Goal: Task Accomplishment & Management: Manage account settings

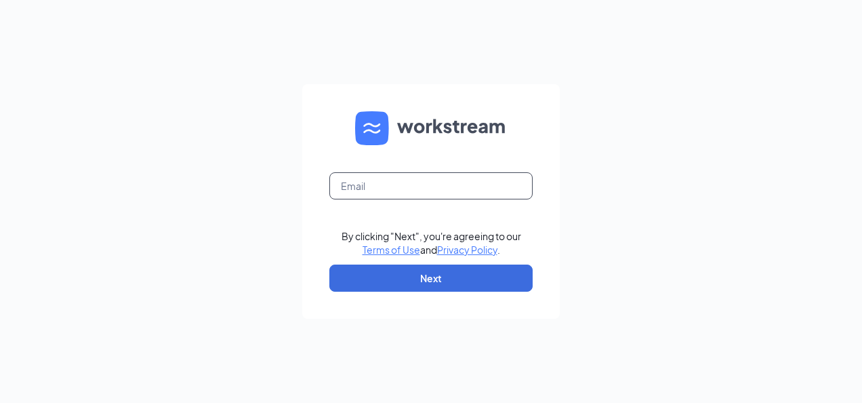
click at [400, 183] on input "text" at bounding box center [430, 185] width 203 height 27
type input "[EMAIL_ADDRESS][DOMAIN_NAME]"
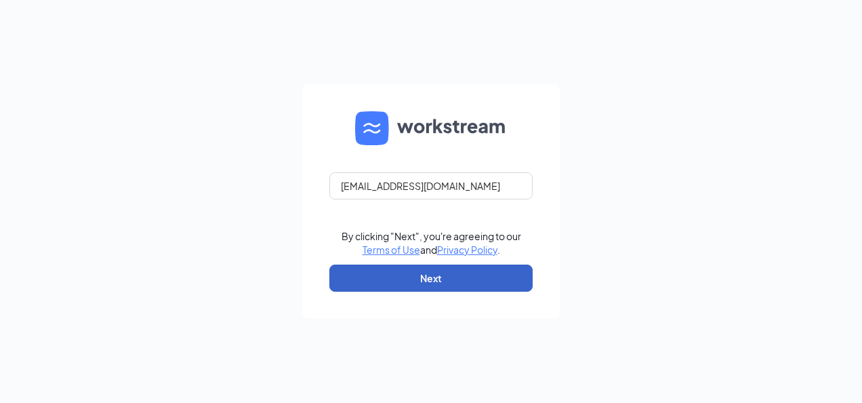
click at [430, 277] on button "Next" at bounding box center [430, 277] width 203 height 27
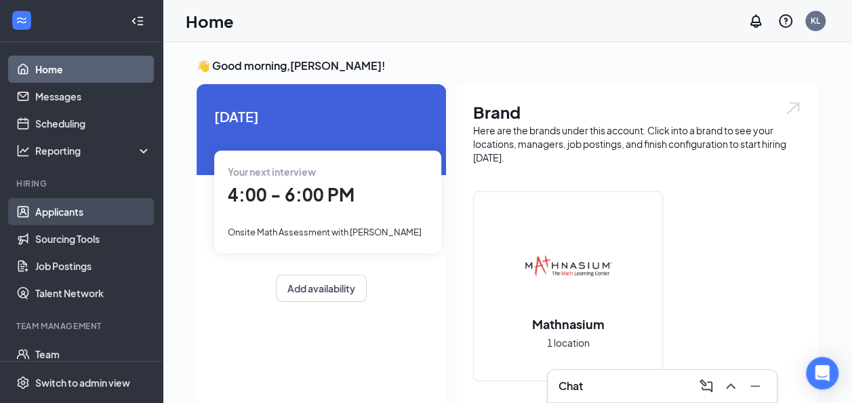
click at [80, 207] on link "Applicants" at bounding box center [93, 211] width 116 height 27
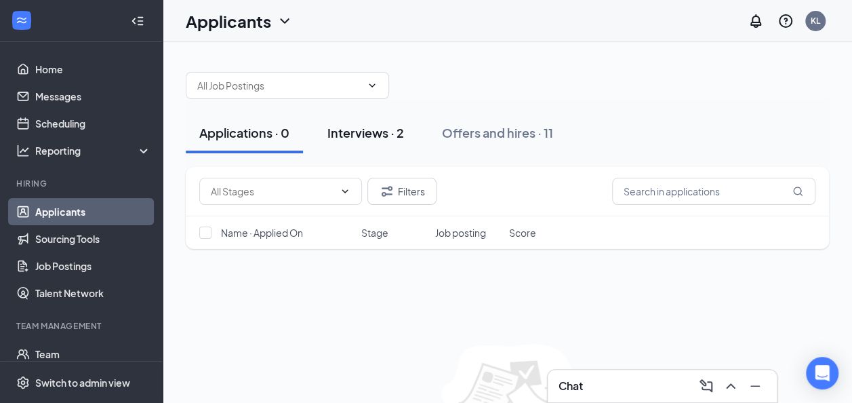
click at [375, 136] on div "Interviews · 2" at bounding box center [365, 132] width 77 height 17
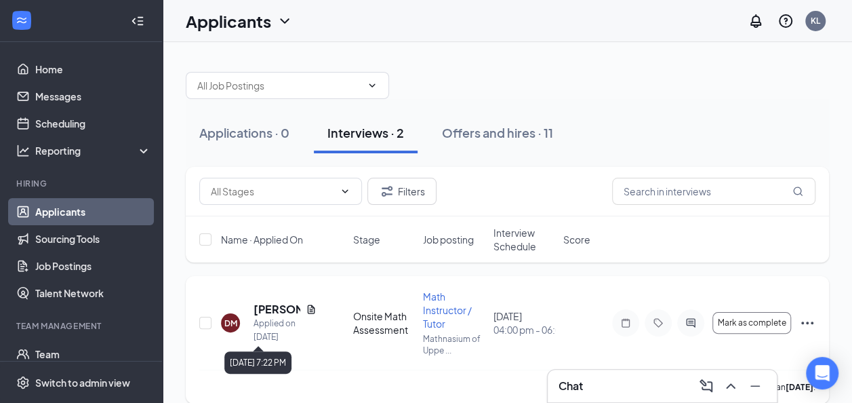
click at [308, 317] on div "Applied on Sep 10" at bounding box center [285, 330] width 63 height 27
click at [309, 310] on icon "Document" at bounding box center [310, 308] width 7 height 9
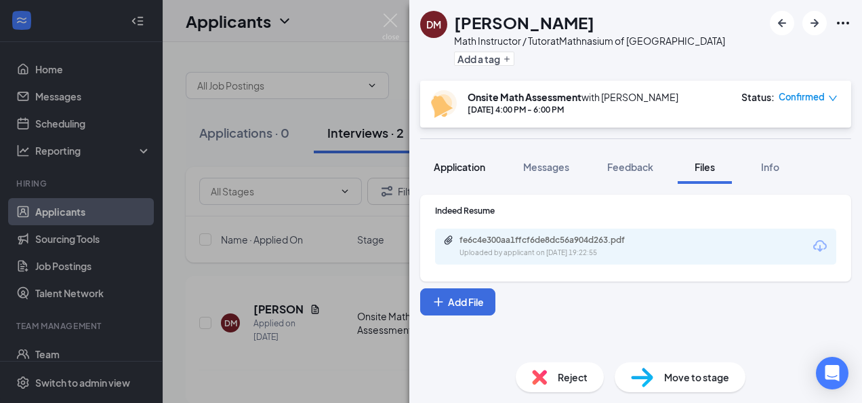
click at [460, 171] on span "Application" at bounding box center [460, 167] width 52 height 12
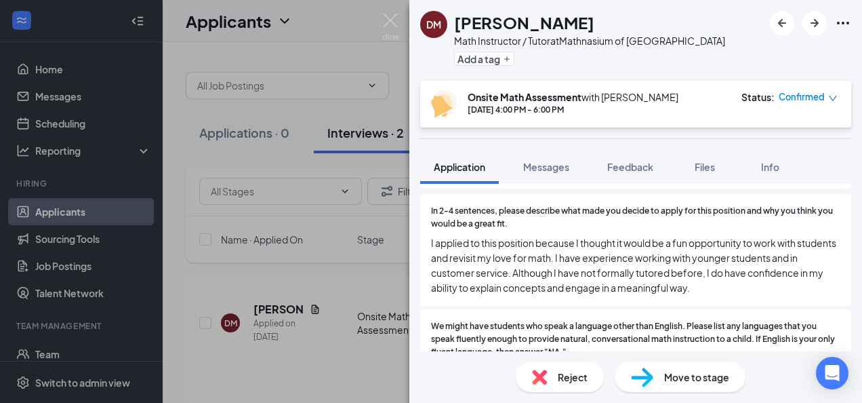
scroll to position [79, 0]
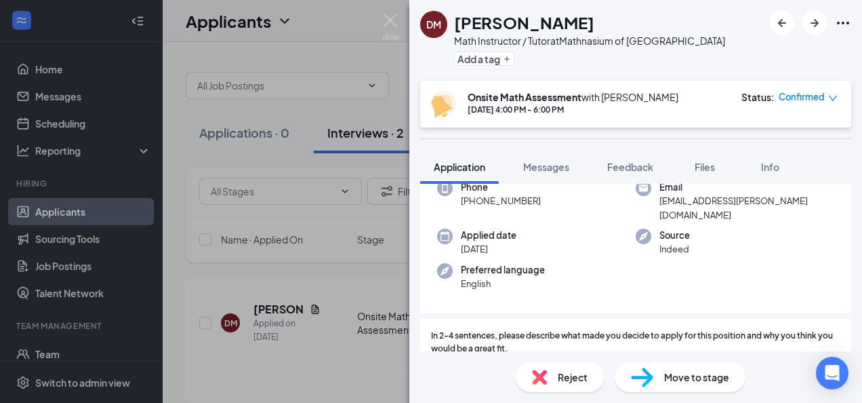
click at [203, 147] on div "DM Destiny McWilliams Math Instructor / Tutor at Mathnasium of Upper Marlboro A…" at bounding box center [431, 201] width 862 height 403
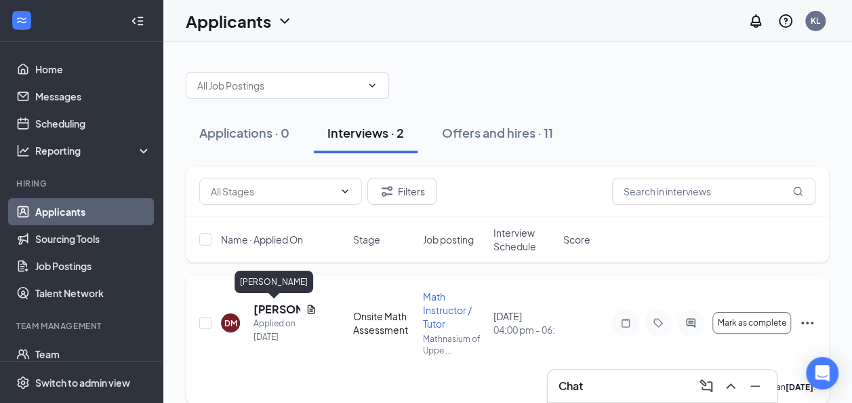
click at [281, 315] on h5 "Destiny McWilliams" at bounding box center [277, 309] width 47 height 15
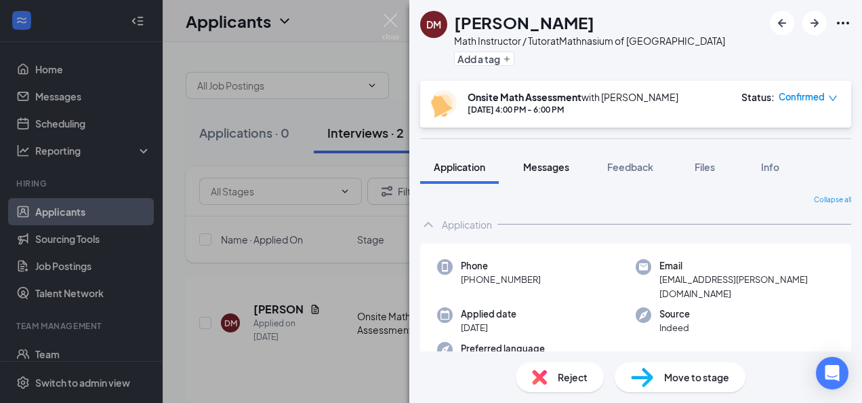
click at [560, 163] on span "Messages" at bounding box center [546, 167] width 46 height 12
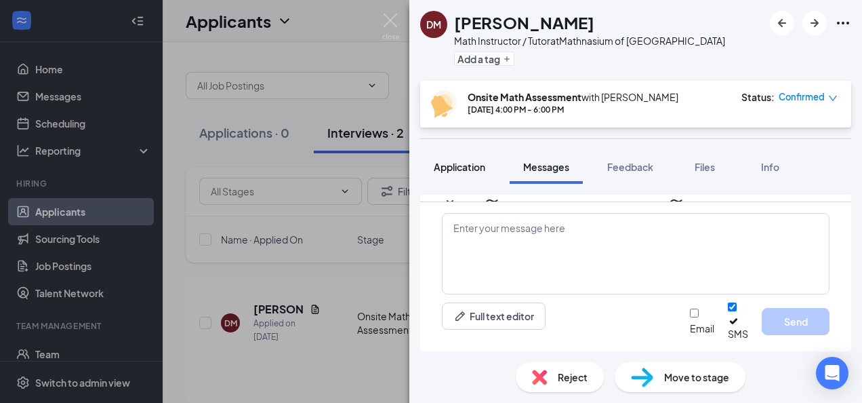
click at [459, 157] on button "Application" at bounding box center [459, 167] width 79 height 34
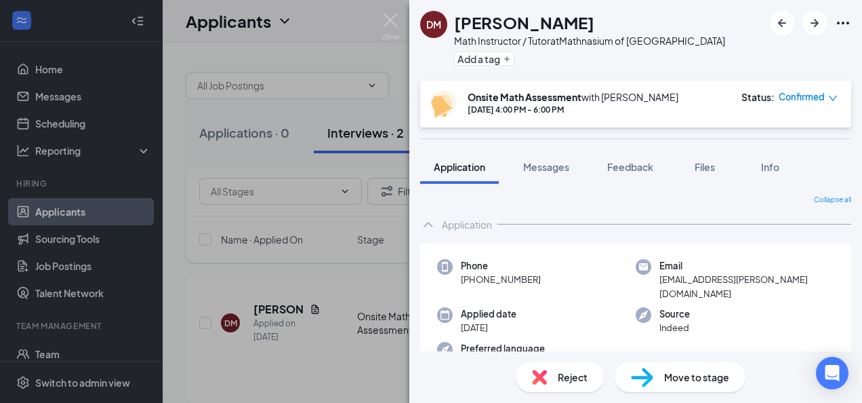
click at [428, 225] on icon "ChevronUp" at bounding box center [428, 224] width 16 height 16
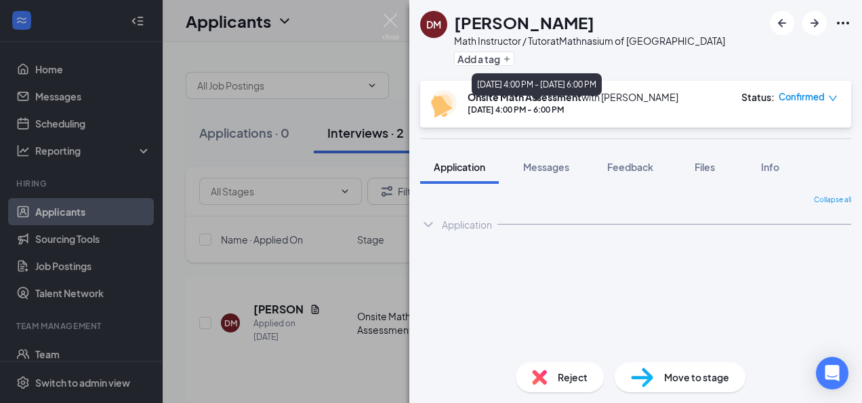
click at [521, 106] on div "Sep 15, 4:00 PM - 6:00 PM" at bounding box center [573, 110] width 211 height 12
click at [201, 298] on div "DM Destiny McWilliams Math Instructor / Tutor at Mathnasium of Upper Marlboro A…" at bounding box center [431, 201] width 862 height 403
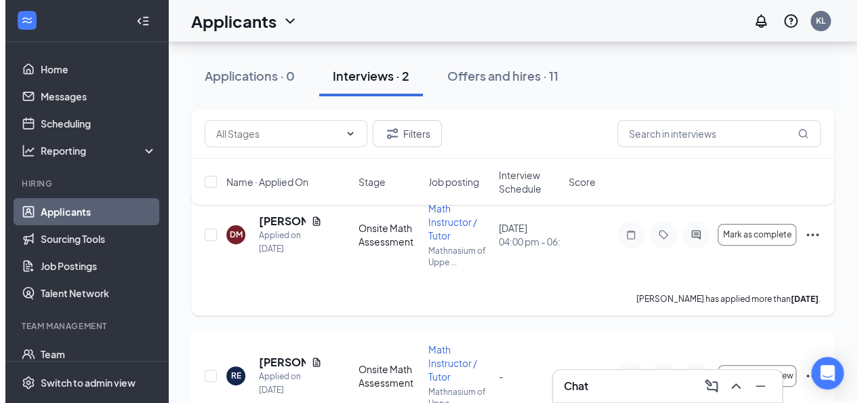
scroll to position [68, 0]
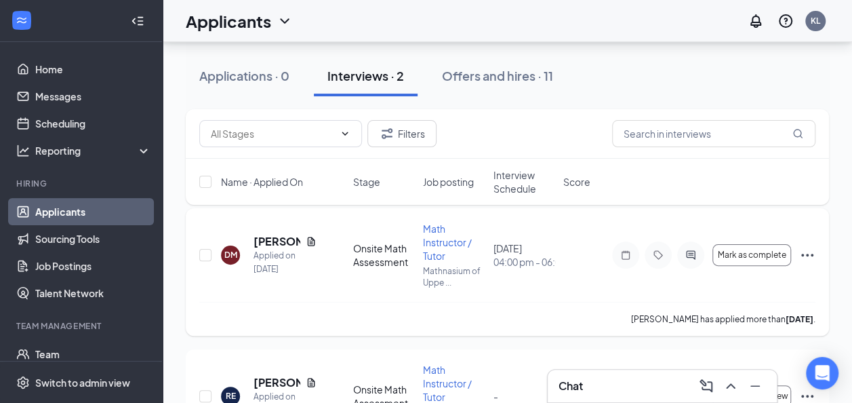
click at [805, 254] on icon "Ellipses" at bounding box center [807, 255] width 16 height 16
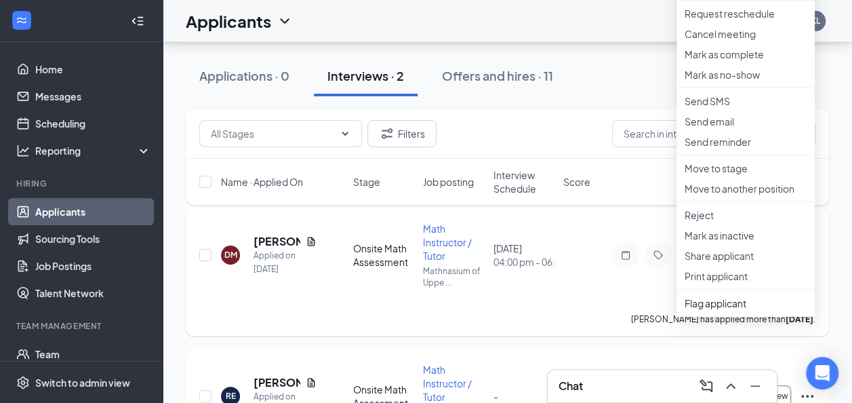
click at [481, 300] on div "DM Destiny McWilliams Applied on Sep 10 Onsite Math Assessment Math Instructor …" at bounding box center [507, 262] width 616 height 80
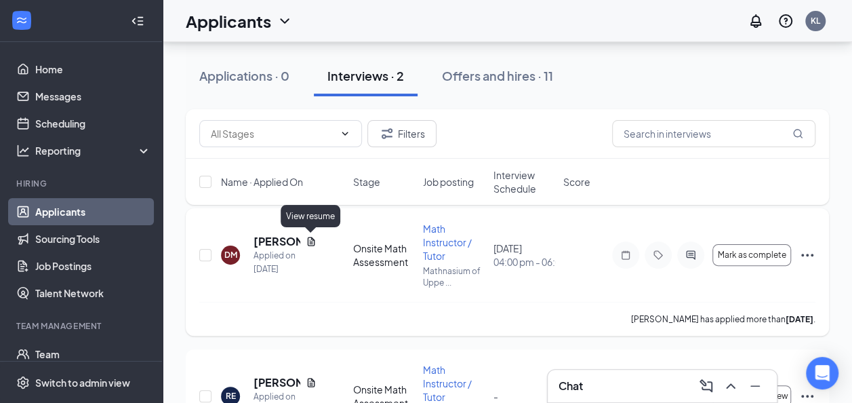
click at [314, 239] on icon "Document" at bounding box center [310, 241] width 7 height 9
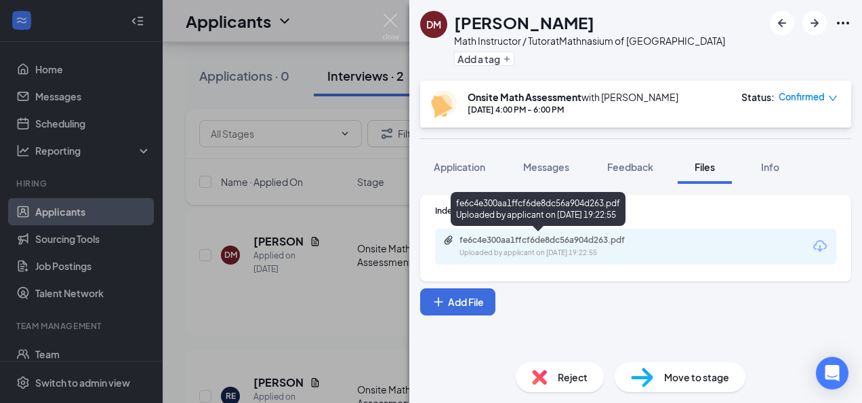
click at [507, 237] on div "fe6c4e300aa1ffcf6de8dc56a904d263.pdf" at bounding box center [555, 240] width 190 height 11
click at [547, 243] on div "fe6c4e300aa1ffcf6de8dc56a904d263.pdf" at bounding box center [555, 240] width 190 height 11
